Goal: Transaction & Acquisition: Purchase product/service

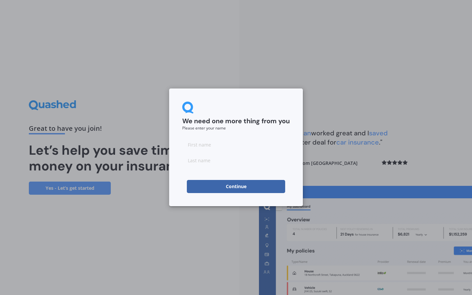
click at [207, 145] on input at bounding box center [235, 144] width 107 height 13
click at [243, 162] on input at bounding box center [235, 160] width 107 height 13
click at [222, 145] on input "[PERSON_NAME]" at bounding box center [235, 144] width 107 height 13
type input "Grace"
click at [227, 161] on input at bounding box center [235, 160] width 107 height 13
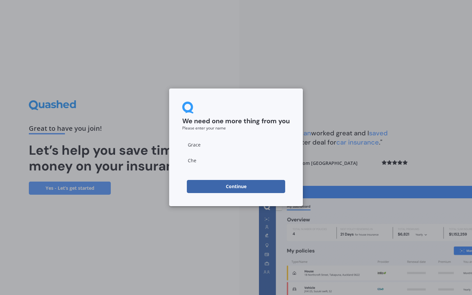
type input "[PERSON_NAME]"
click at [227, 161] on input "[PERSON_NAME]" at bounding box center [235, 160] width 107 height 13
click at [242, 187] on button "Continue" at bounding box center [236, 186] width 98 height 13
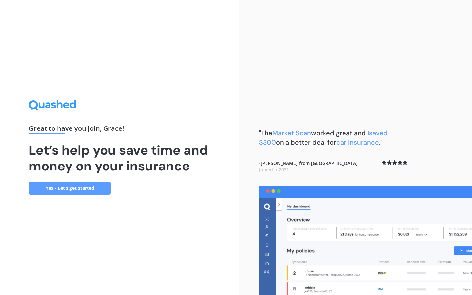
click at [94, 189] on link "Yes - Let’s get started" at bounding box center [70, 188] width 82 height 13
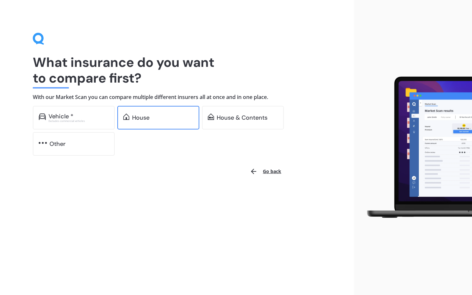
click at [146, 116] on div "House" at bounding box center [140, 117] width 17 height 7
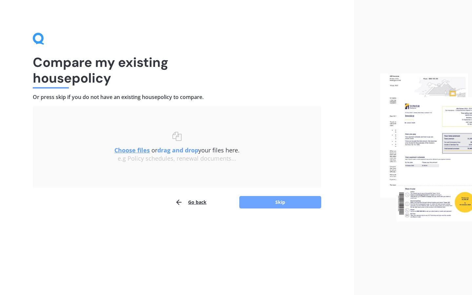
click at [280, 201] on button "Skip" at bounding box center [280, 202] width 82 height 12
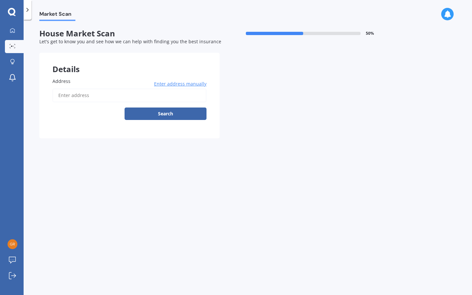
click at [97, 95] on input "Address" at bounding box center [129, 95] width 154 height 14
type input "[STREET_ADDRESS]"
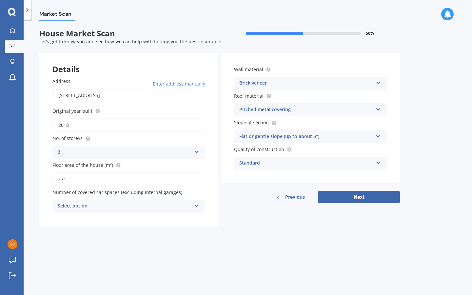
click at [198, 150] on icon at bounding box center [197, 150] width 6 height 5
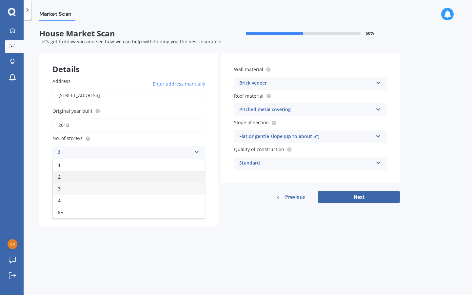
click at [172, 174] on div "2" at bounding box center [129, 177] width 152 height 12
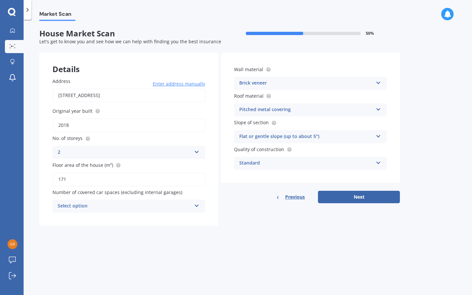
click at [193, 203] on div "Select option 0 1 2 3 4 5+" at bounding box center [128, 206] width 153 height 13
click at [162, 242] on div "2" at bounding box center [129, 243] width 152 height 12
click at [246, 107] on div "Pitched metal covering" at bounding box center [306, 110] width 134 height 8
click at [232, 106] on div "Wall material Brick veneer Artificial weatherboard/plank cladding Blockwork Bri…" at bounding box center [310, 118] width 179 height 130
click at [274, 82] on div "Brick veneer" at bounding box center [306, 83] width 134 height 8
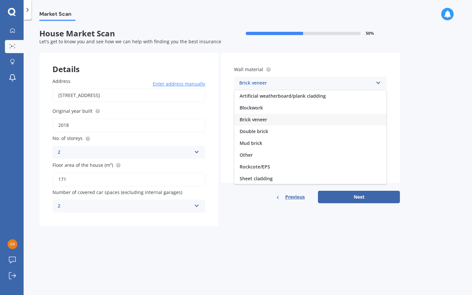
click at [279, 80] on div "Brick veneer" at bounding box center [306, 83] width 134 height 8
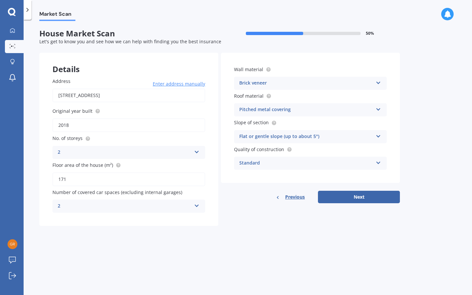
click at [277, 110] on div "Pitched metal covering" at bounding box center [306, 110] width 134 height 8
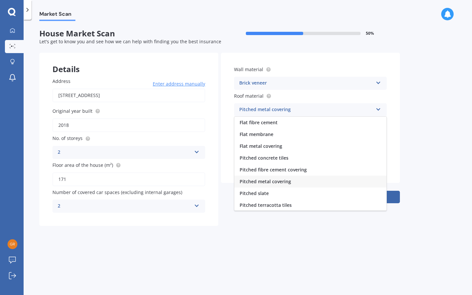
click at [255, 182] on span "Pitched metal covering" at bounding box center [265, 181] width 51 height 6
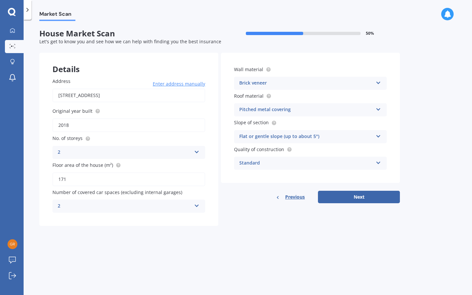
click at [254, 137] on div "Flat or gentle slope (up to about 5°)" at bounding box center [306, 137] width 134 height 8
click at [255, 148] on span "Flat or gentle slope (up to about 5°)" at bounding box center [280, 149] width 80 height 6
click at [258, 162] on div "Standard" at bounding box center [306, 163] width 134 height 8
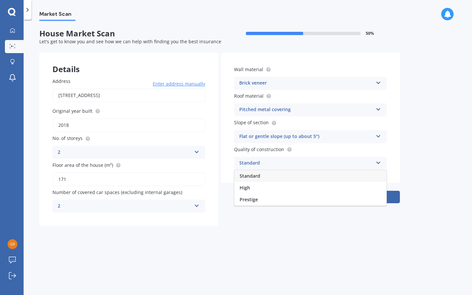
click at [256, 176] on span "Standard" at bounding box center [250, 176] width 21 height 6
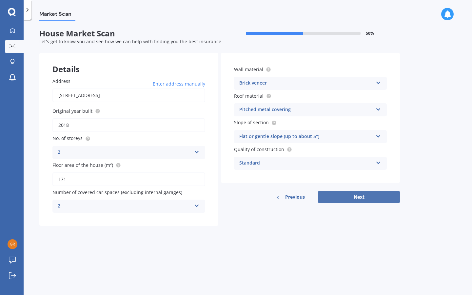
click at [348, 195] on button "Next" at bounding box center [359, 197] width 82 height 12
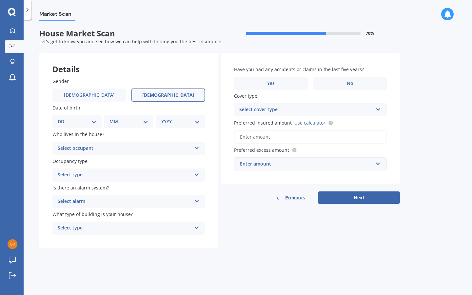
click at [145, 96] on label "[DEMOGRAPHIC_DATA]" at bounding box center [168, 94] width 74 height 13
click at [0, 0] on input "[DEMOGRAPHIC_DATA]" at bounding box center [0, 0] width 0 height 0
click at [94, 120] on select "DD 01 02 03 04 05 06 07 08 09 10 11 12 13 14 15 16 17 18 19 20 21 22 23 24 25 2…" at bounding box center [77, 121] width 39 height 7
select select "04"
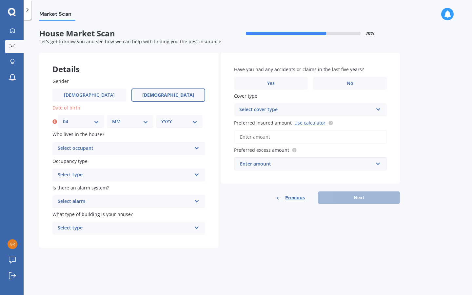
click at [140, 121] on select "MM 01 02 03 04 05 06 07 08 09 10 11 12" at bounding box center [130, 121] width 36 height 7
select select "08"
click at [185, 122] on select "YYYY 2009 2008 2007 2006 2005 2004 2003 2002 2001 2000 1999 1998 1997 1996 1995…" at bounding box center [179, 121] width 36 height 7
select select "1975"
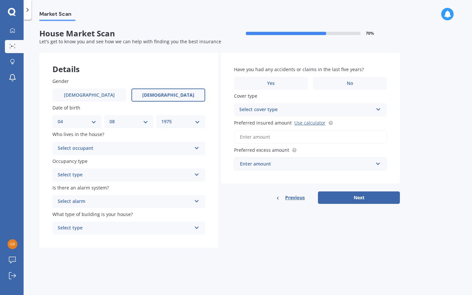
click at [129, 145] on div "Select occupant" at bounding box center [125, 149] width 134 height 8
click at [191, 135] on label "Who lives in the house?" at bounding box center [127, 134] width 150 height 7
click at [196, 173] on icon at bounding box center [197, 173] width 6 height 5
click at [182, 183] on div "Permanent" at bounding box center [129, 188] width 152 height 12
click at [198, 147] on icon at bounding box center [197, 147] width 6 height 5
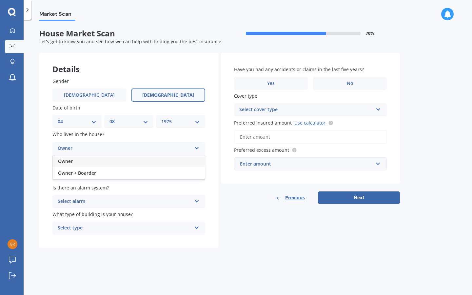
click at [198, 147] on icon at bounding box center [197, 147] width 6 height 5
click at [196, 198] on icon at bounding box center [197, 200] width 6 height 5
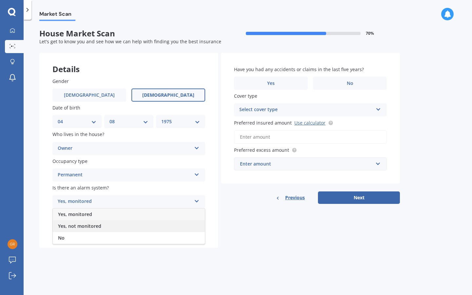
click at [174, 224] on div "Yes, not monitored" at bounding box center [129, 226] width 152 height 12
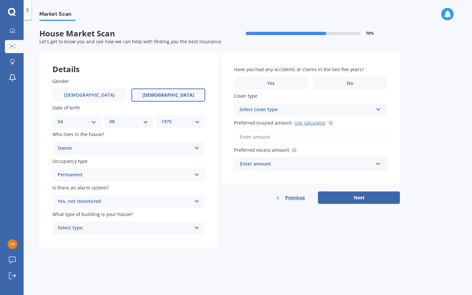
click at [195, 225] on icon at bounding box center [197, 226] width 6 height 5
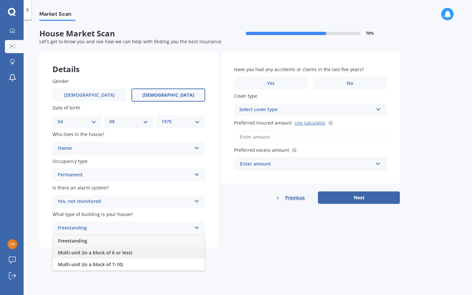
click at [174, 252] on div "Multi-unit (in a block of 6 or less)" at bounding box center [129, 253] width 152 height 12
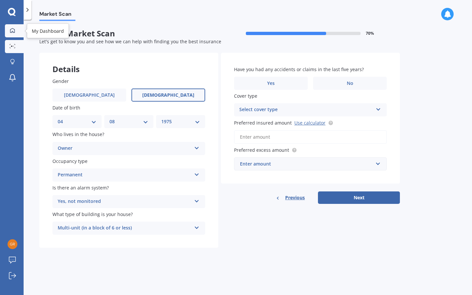
click at [14, 33] on div at bounding box center [13, 31] width 10 height 6
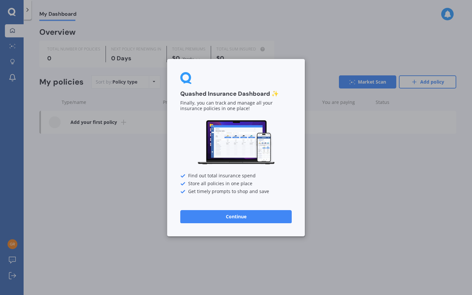
click at [210, 216] on button "Continue" at bounding box center [235, 216] width 111 height 13
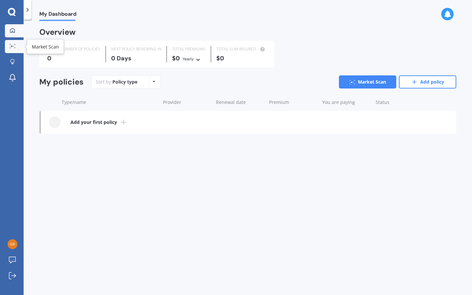
click at [12, 46] on icon at bounding box center [13, 46] width 6 height 4
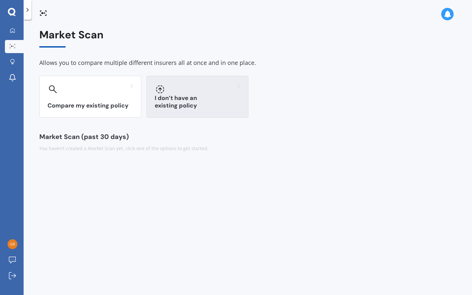
click at [197, 96] on div "I don’t have an existing policy" at bounding box center [197, 97] width 102 height 42
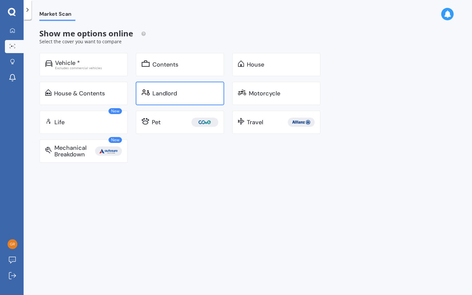
click at [160, 94] on div "Landlord" at bounding box center [164, 93] width 25 height 7
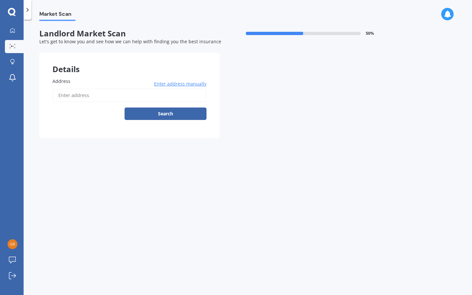
click at [111, 92] on input "Address" at bounding box center [129, 95] width 154 height 14
type input "[STREET_ADDRESS]"
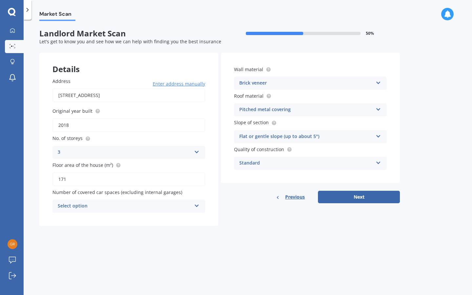
click at [136, 154] on div "3" at bounding box center [125, 152] width 134 height 8
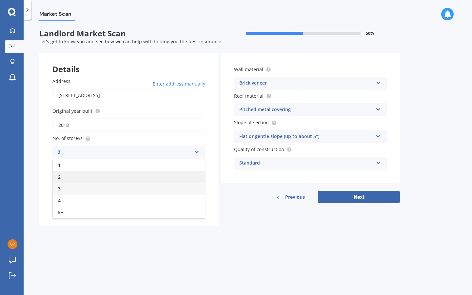
click at [131, 174] on div "2" at bounding box center [129, 177] width 152 height 12
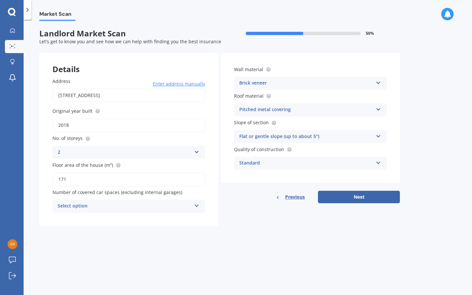
click at [158, 203] on div "Select option" at bounding box center [125, 206] width 134 height 8
click at [147, 245] on div "2" at bounding box center [129, 243] width 152 height 12
click at [213, 159] on div "Address [STREET_ADDRESS] Enter address manually Search Original year built 2018…" at bounding box center [128, 145] width 179 height 161
click at [347, 193] on button "Next" at bounding box center [359, 197] width 82 height 12
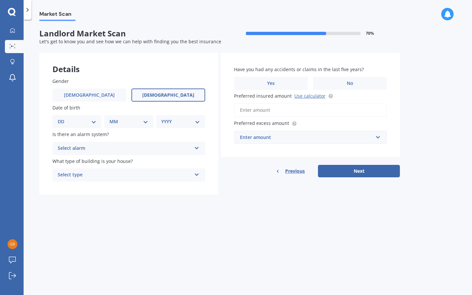
click at [155, 92] on label "[DEMOGRAPHIC_DATA]" at bounding box center [168, 94] width 74 height 13
click at [0, 0] on input "[DEMOGRAPHIC_DATA]" at bounding box center [0, 0] width 0 height 0
click at [91, 121] on select "DD 01 02 03 04 05 06 07 08 09 10 11 12 13 14 15 16 17 18 19 20 21 22 23 24 25 2…" at bounding box center [77, 121] width 39 height 7
select select "04"
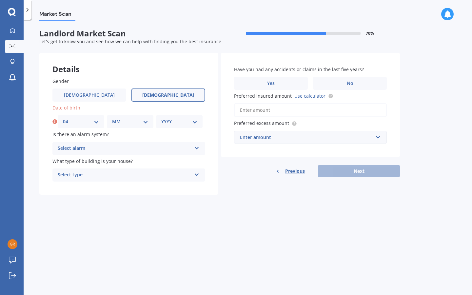
click at [137, 124] on select "MM 01 02 03 04 05 06 07 08 09 10 11 12" at bounding box center [130, 121] width 36 height 7
select select "08"
click at [186, 124] on select "YYYY 2009 2008 2007 2006 2005 2004 2003 2002 2001 2000 1999 1998 1997 1996 1995…" at bounding box center [179, 121] width 36 height 7
select select "1975"
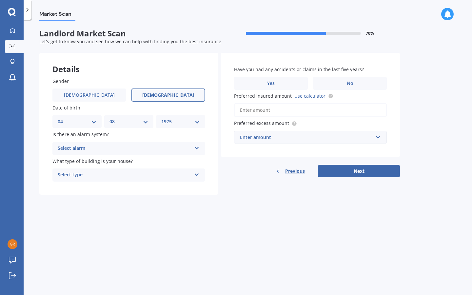
click at [106, 145] on div "Select alarm" at bounding box center [125, 149] width 134 height 8
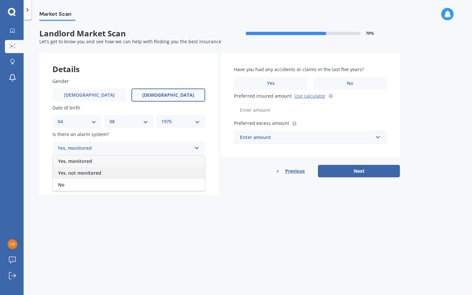
click at [99, 171] on span "Yes, not monitored" at bounding box center [79, 173] width 43 height 6
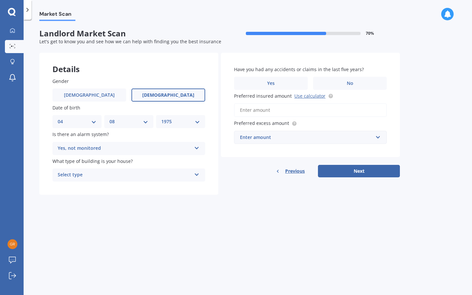
click at [98, 173] on div "Select type" at bounding box center [125, 175] width 134 height 8
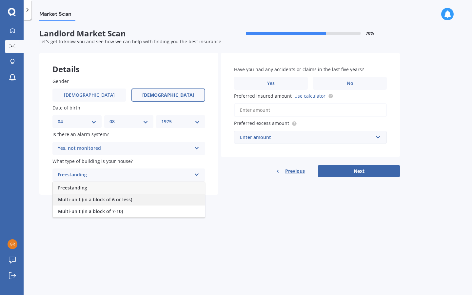
click at [98, 196] on span "Multi-unit (in a block of 6 or less)" at bounding box center [95, 199] width 74 height 6
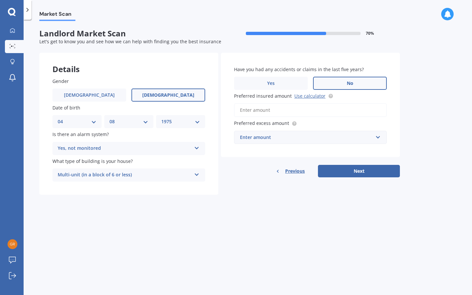
click at [343, 82] on label "No" at bounding box center [350, 83] width 74 height 13
click at [0, 0] on input "No" at bounding box center [0, 0] width 0 height 0
click at [308, 109] on input "Preferred insured amount Use calculator" at bounding box center [310, 110] width 153 height 14
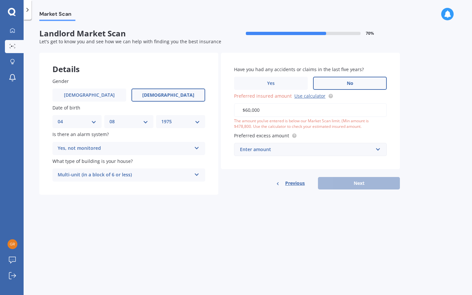
type input "$600,000"
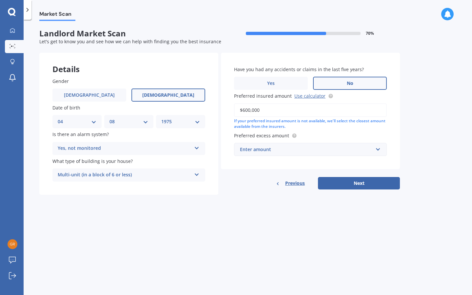
click at [273, 148] on div "Enter amount" at bounding box center [306, 149] width 133 height 7
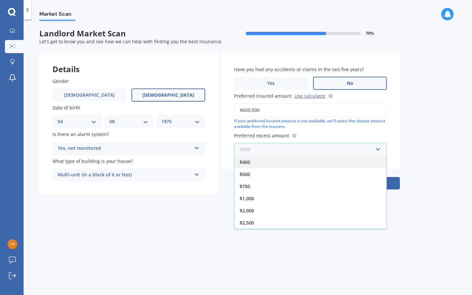
scroll to position [12, 0]
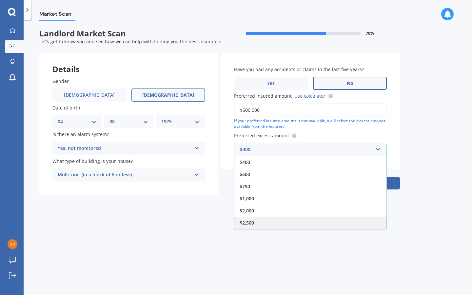
click at [270, 221] on div "$2,500" at bounding box center [310, 223] width 152 height 12
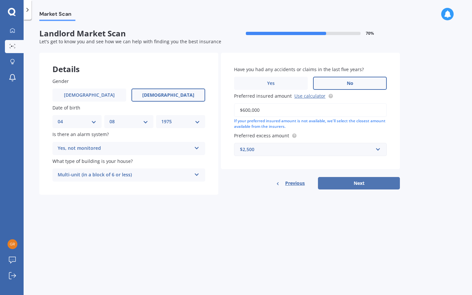
click at [348, 178] on button "Next" at bounding box center [359, 183] width 82 height 12
select select "04"
select select "08"
select select "1975"
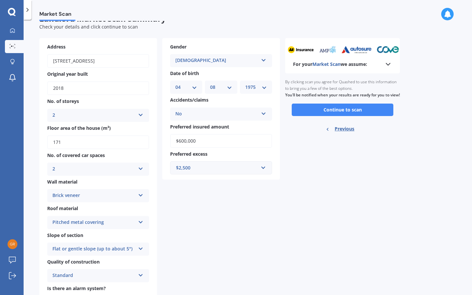
scroll to position [11, 0]
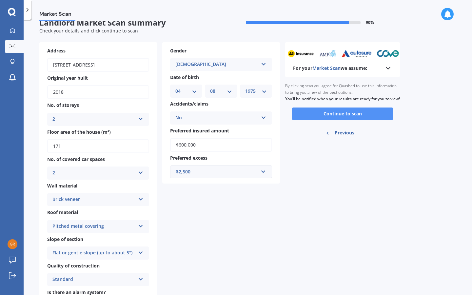
click at [317, 119] on button "Continue to scan" at bounding box center [343, 113] width 102 height 12
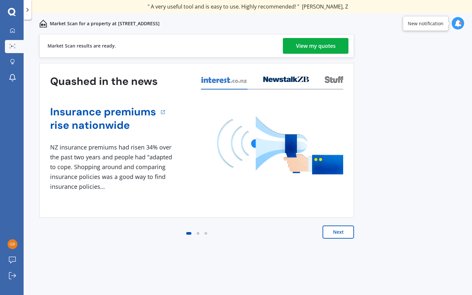
click at [313, 45] on div "View my quotes" at bounding box center [316, 46] width 40 height 16
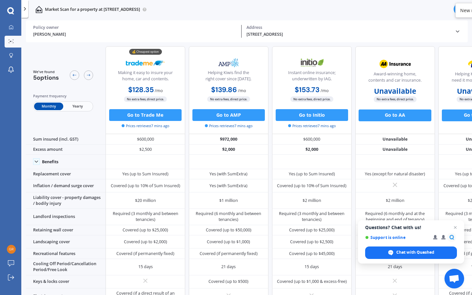
scroll to position [3, 0]
click at [88, 74] on icon at bounding box center [88, 75] width 5 height 5
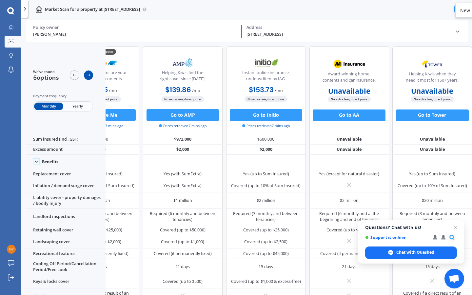
scroll to position [3, 54]
click at [88, 74] on icon at bounding box center [88, 75] width 5 height 5
click at [74, 75] on icon at bounding box center [74, 75] width 5 height 5
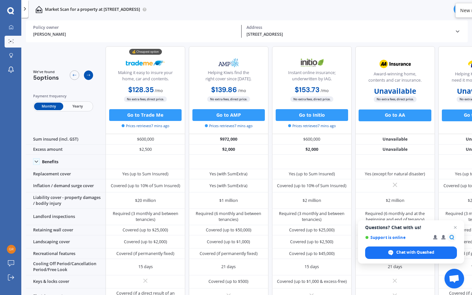
click at [89, 74] on icon at bounding box center [88, 75] width 5 height 5
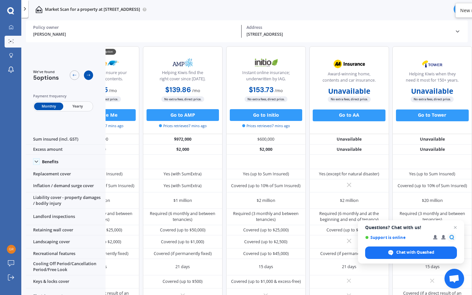
click at [89, 74] on icon at bounding box center [88, 75] width 5 height 5
click at [74, 74] on icon at bounding box center [74, 75] width 5 height 5
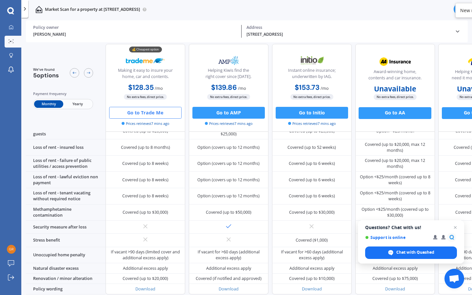
scroll to position [248, 0]
